Goal: Check status: Check status

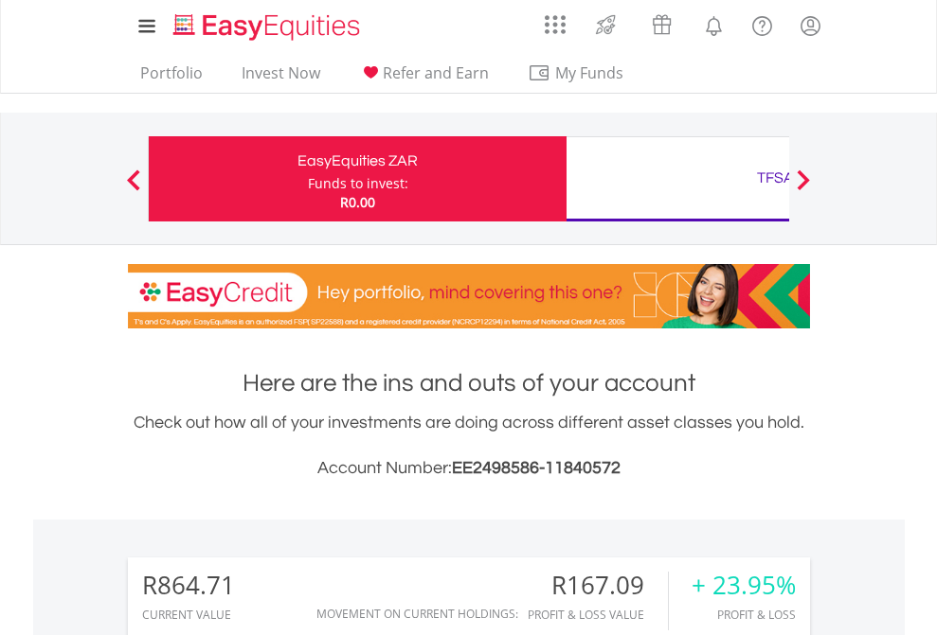
scroll to position [182, 297]
click at [308, 179] on div "Funds to invest:" at bounding box center [358, 183] width 100 height 19
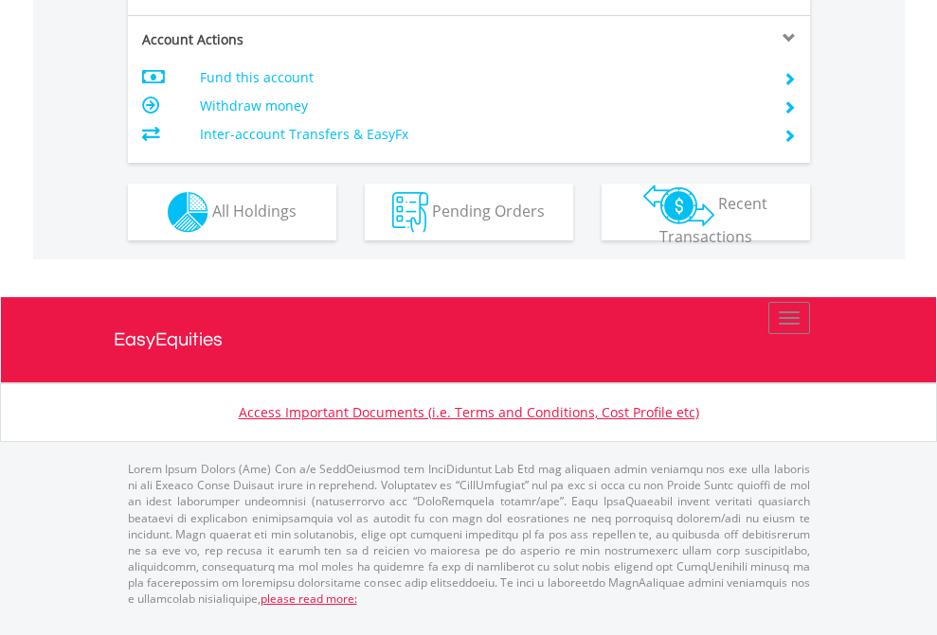
scroll to position [1778, 0]
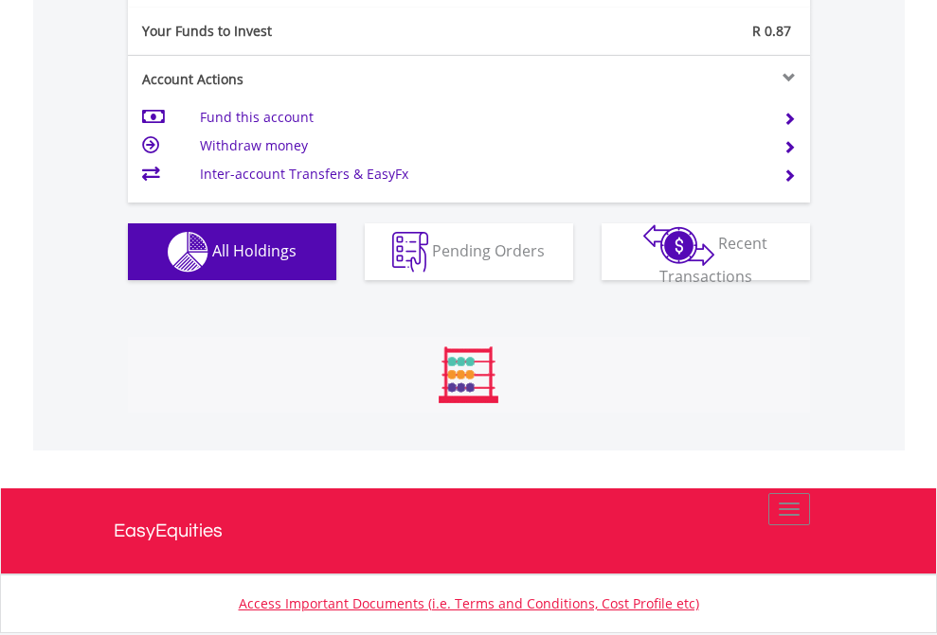
scroll to position [182, 297]
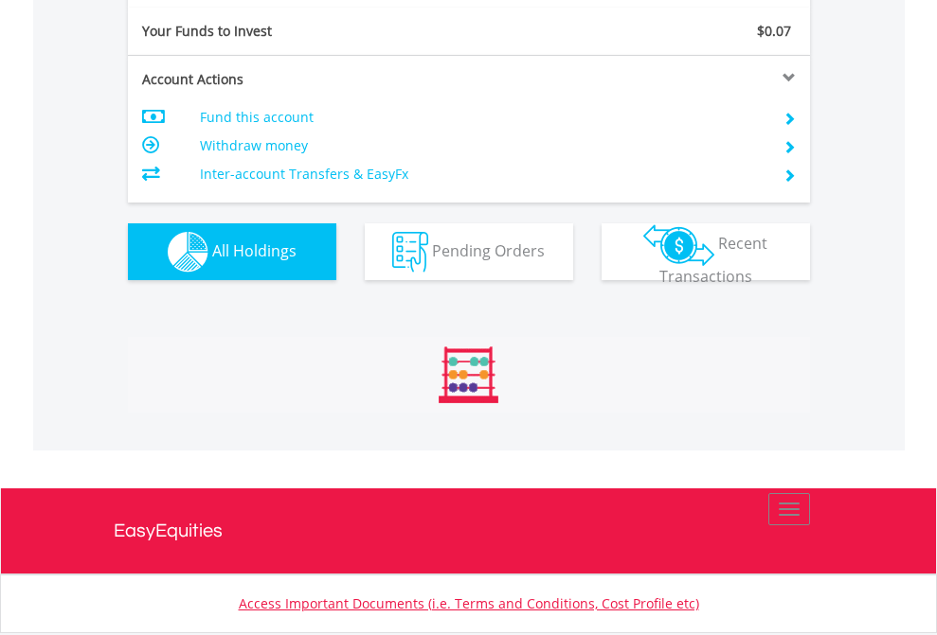
scroll to position [2106, 0]
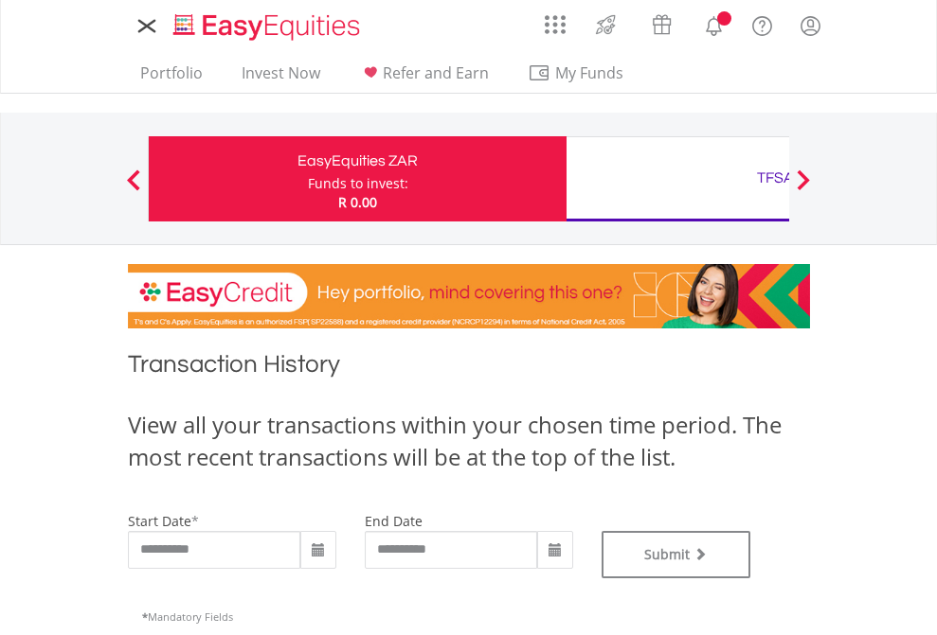
type input "**********"
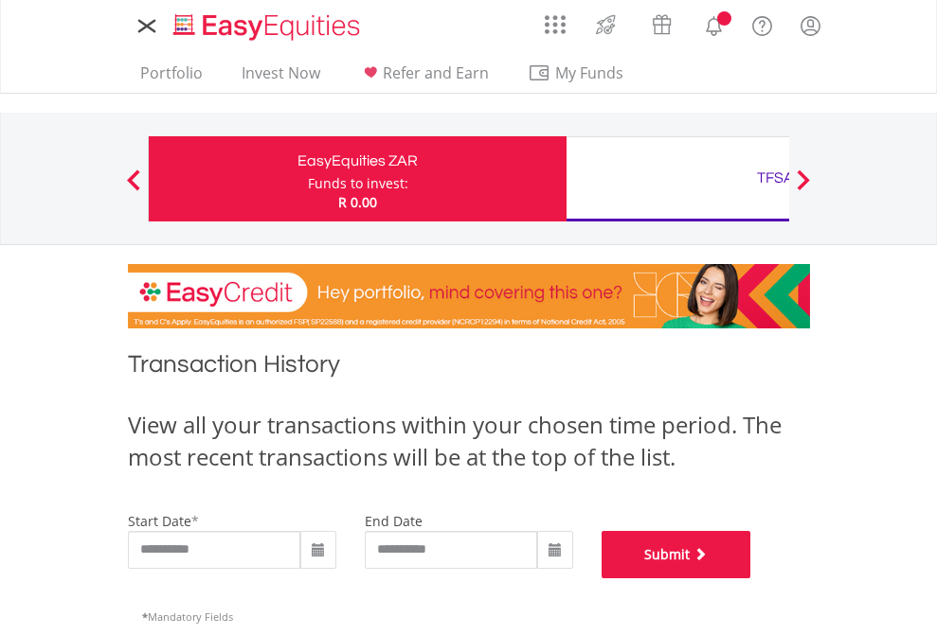
click at [751, 579] on button "Submit" at bounding box center [676, 554] width 150 height 47
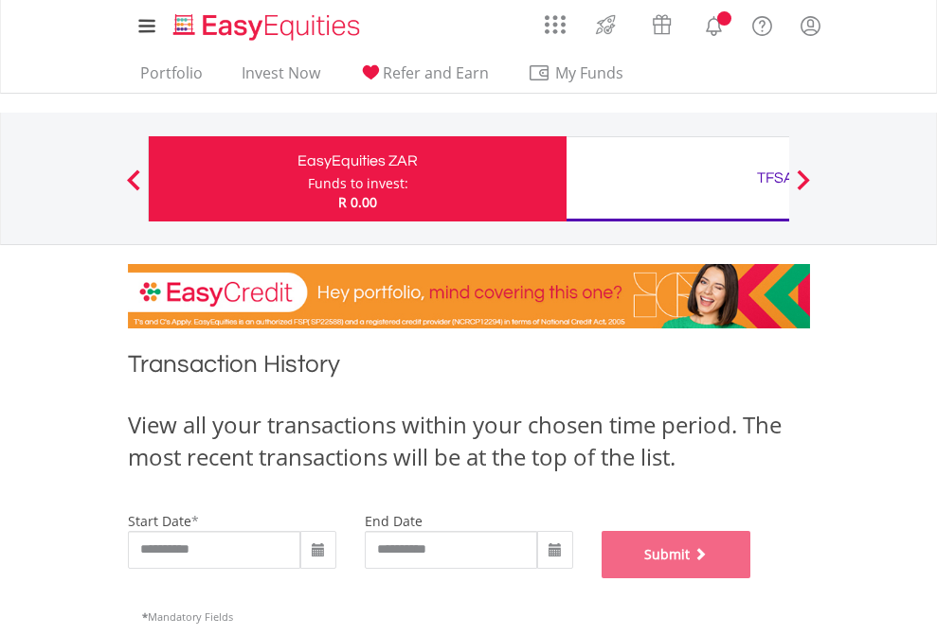
scroll to position [768, 0]
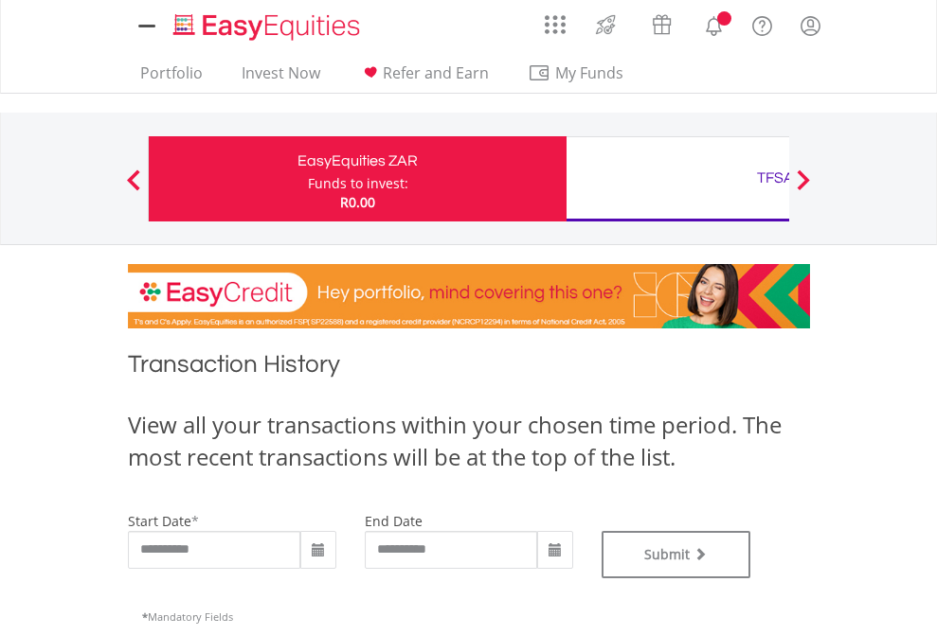
click at [677, 179] on div "TFSA" at bounding box center [775, 178] width 395 height 27
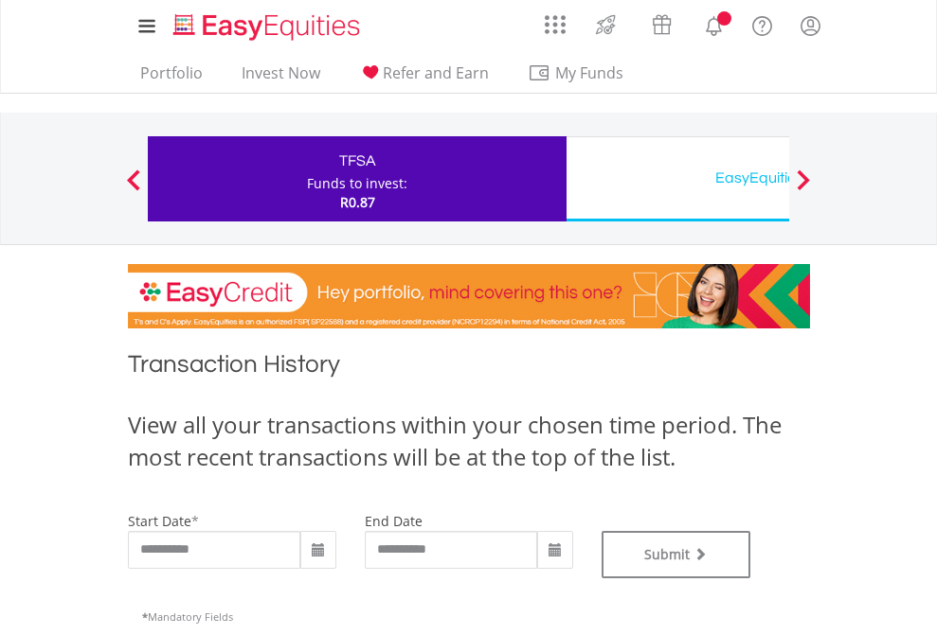
type input "**********"
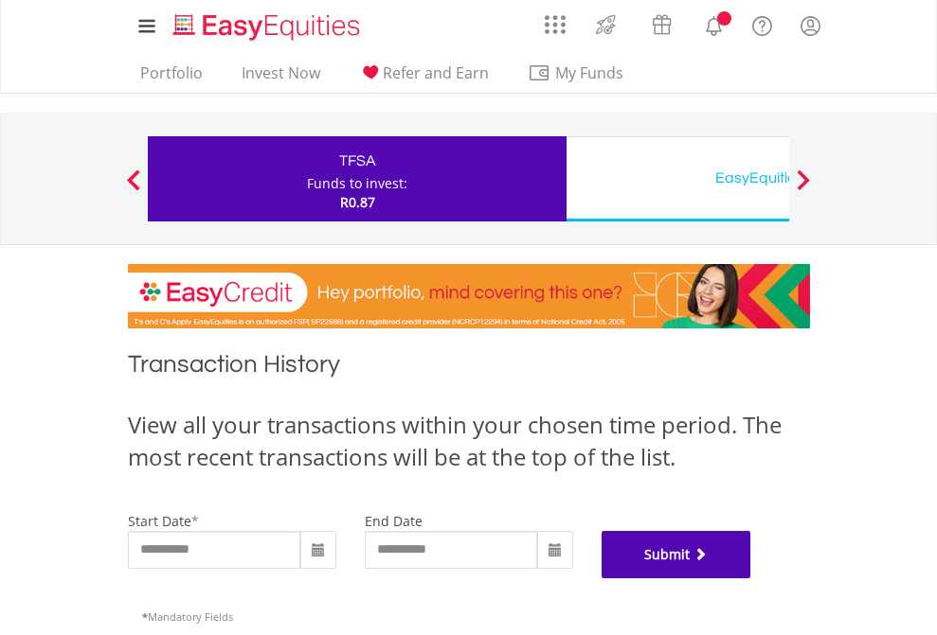
click at [751, 579] on button "Submit" at bounding box center [676, 554] width 150 height 47
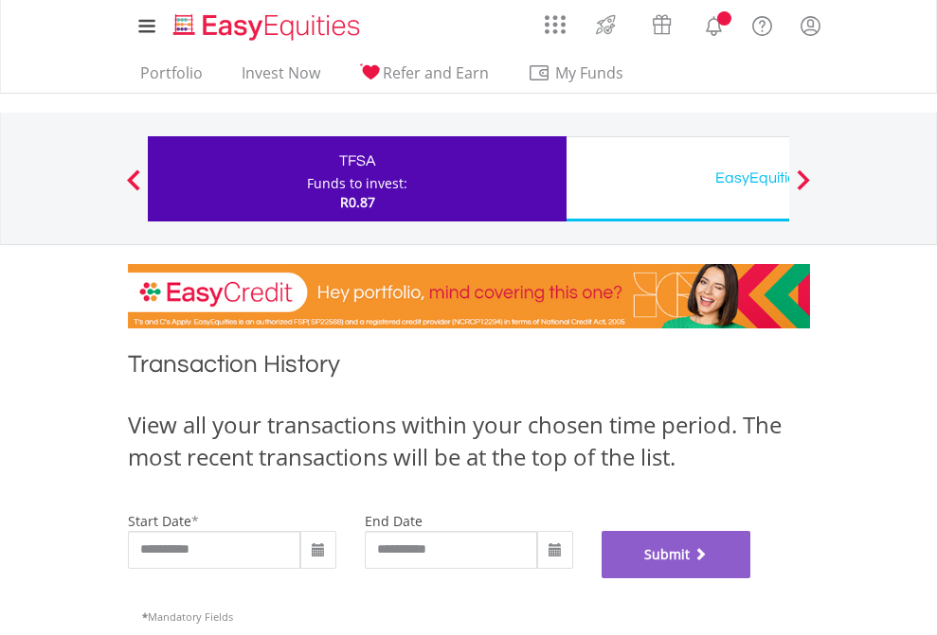
scroll to position [768, 0]
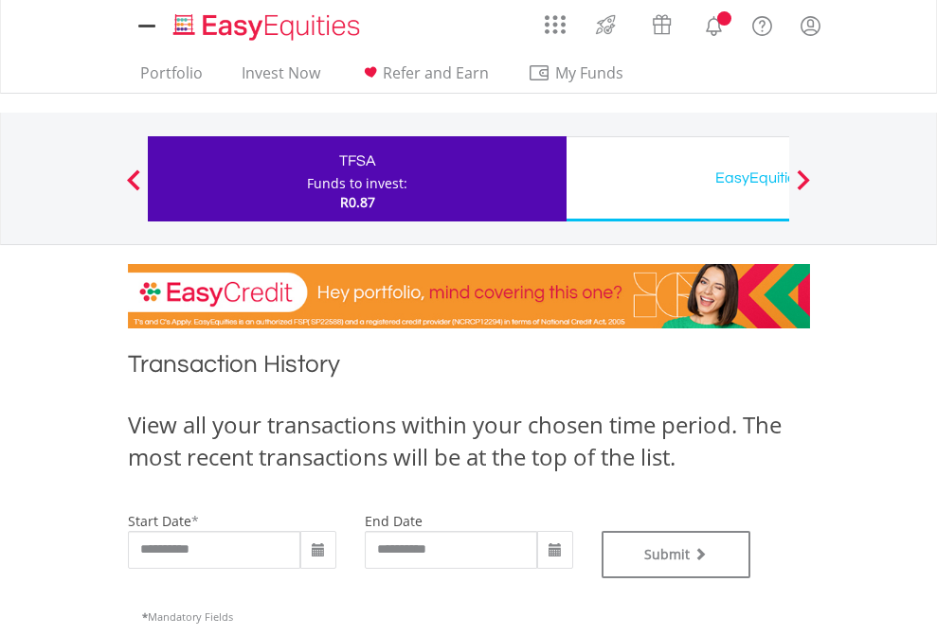
click at [677, 179] on div "EasyEquities USD" at bounding box center [775, 178] width 395 height 27
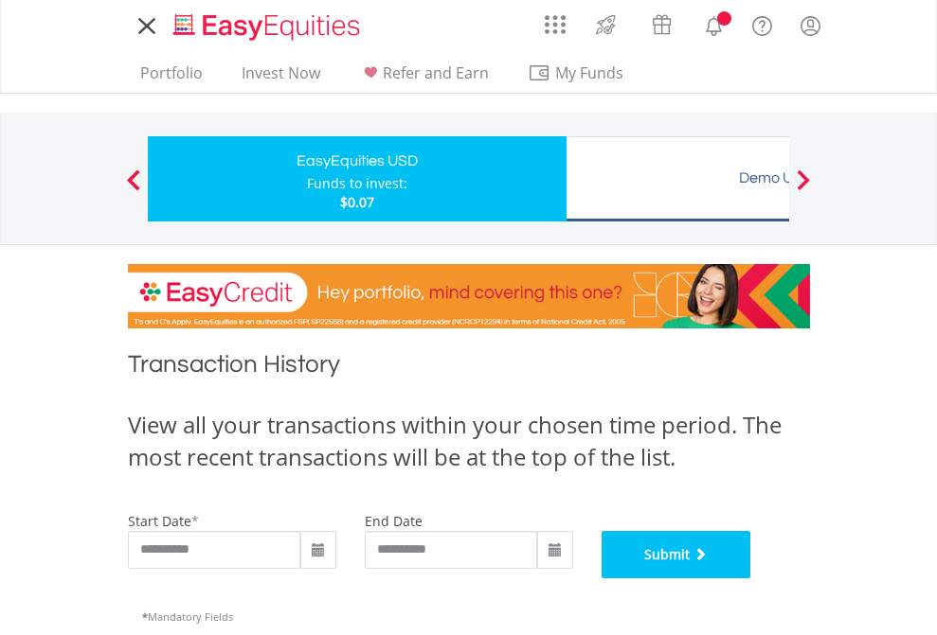
click at [751, 579] on button "Submit" at bounding box center [676, 554] width 150 height 47
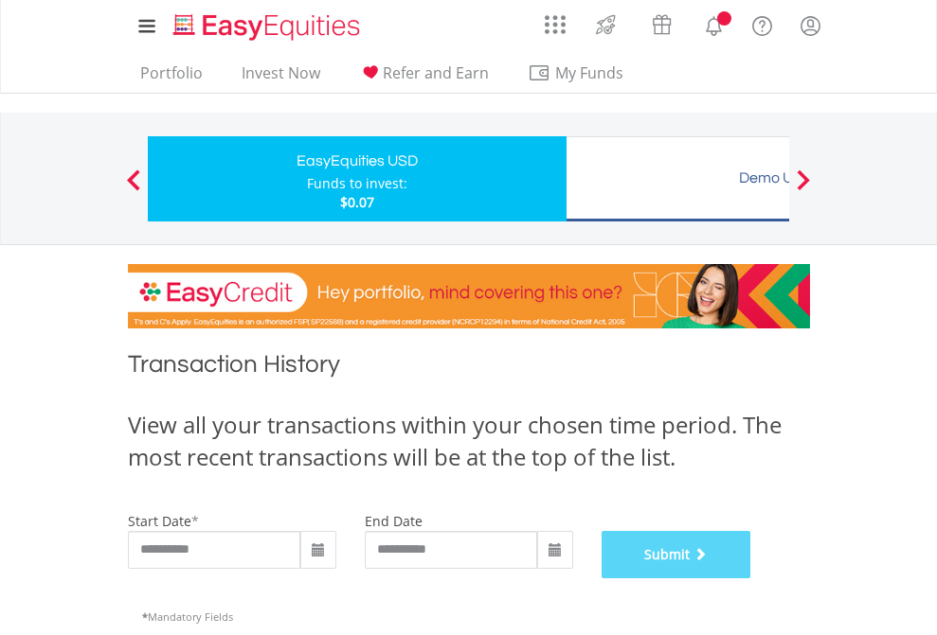
scroll to position [768, 0]
